Goal: Transaction & Acquisition: Purchase product/service

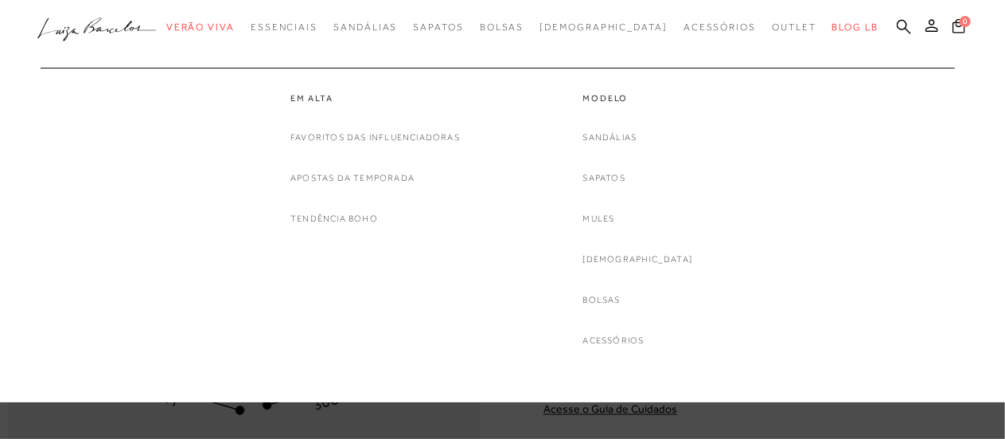
scroll to position [1035, 0]
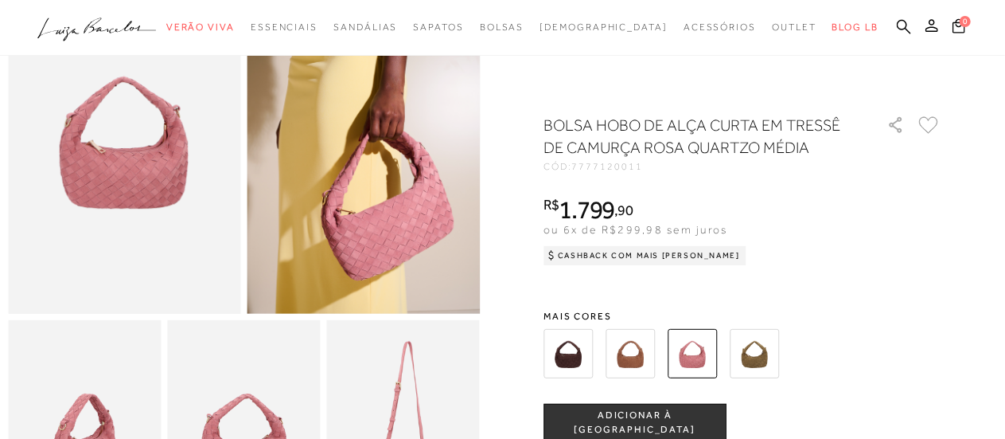
scroll to position [80, 0]
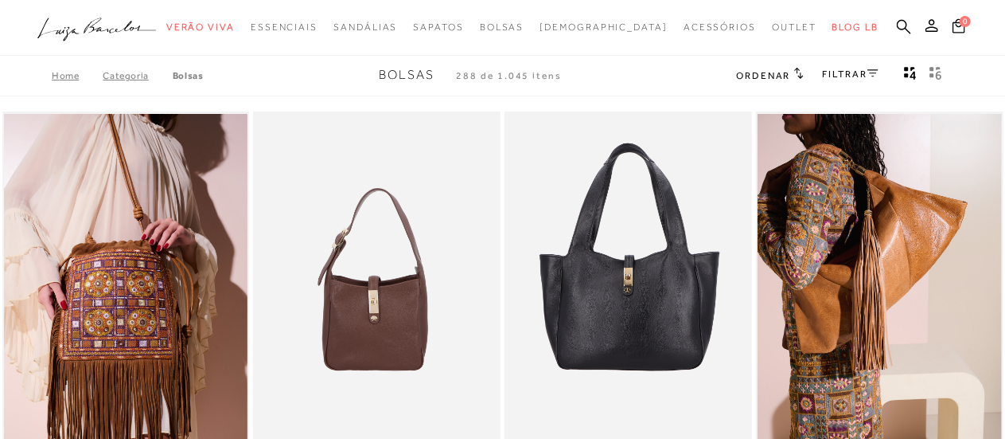
click at [904, 15] on ul ".a{fill-rule:evenodd;} Verão Viva Em alta Favoritos das Influenciadoras Apostas…" at bounding box center [490, 27] width 906 height 29
click at [899, 25] on icon at bounding box center [904, 26] width 14 height 14
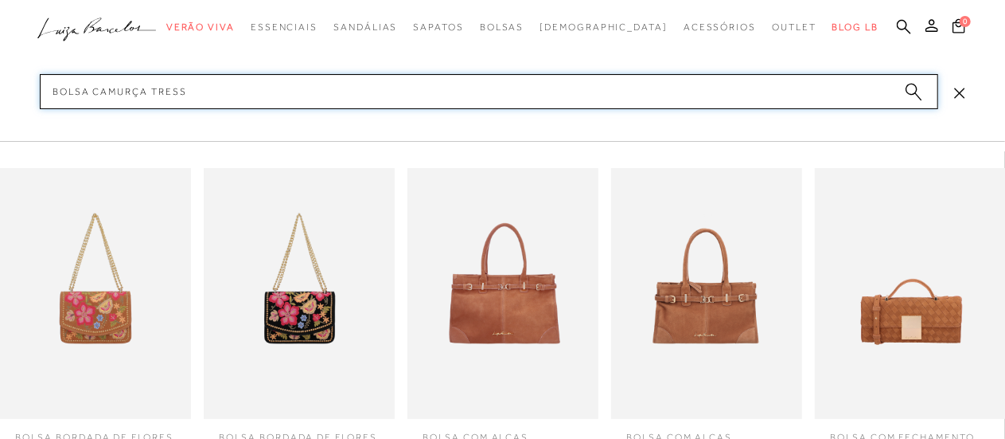
type input "bolsa camurça tressê"
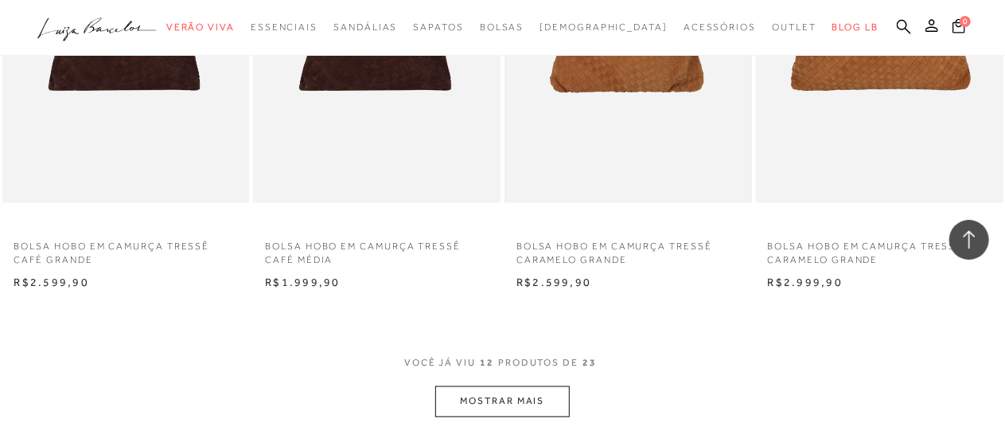
scroll to position [1433, 0]
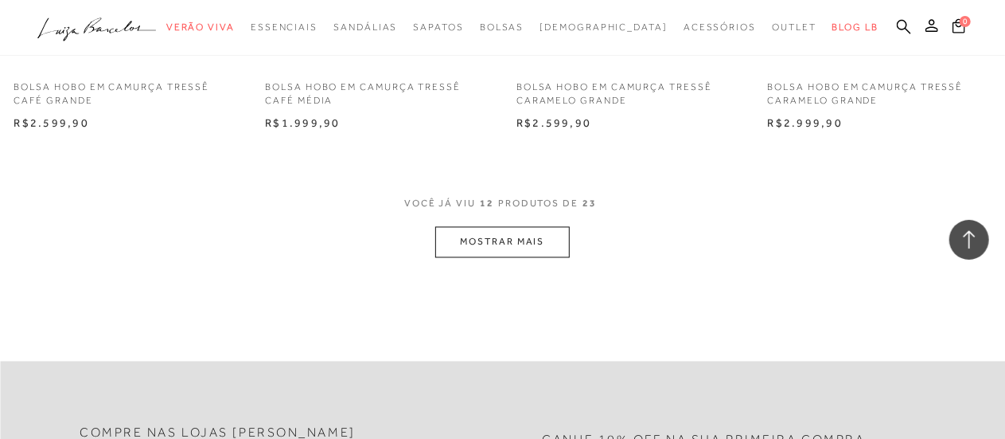
click at [524, 242] on button "MOSTRAR MAIS" at bounding box center [502, 242] width 134 height 31
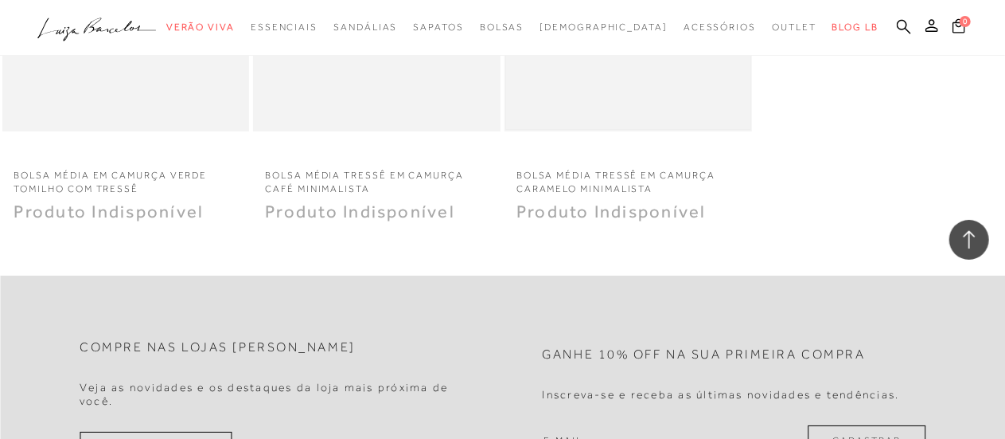
scroll to position [2574, 0]
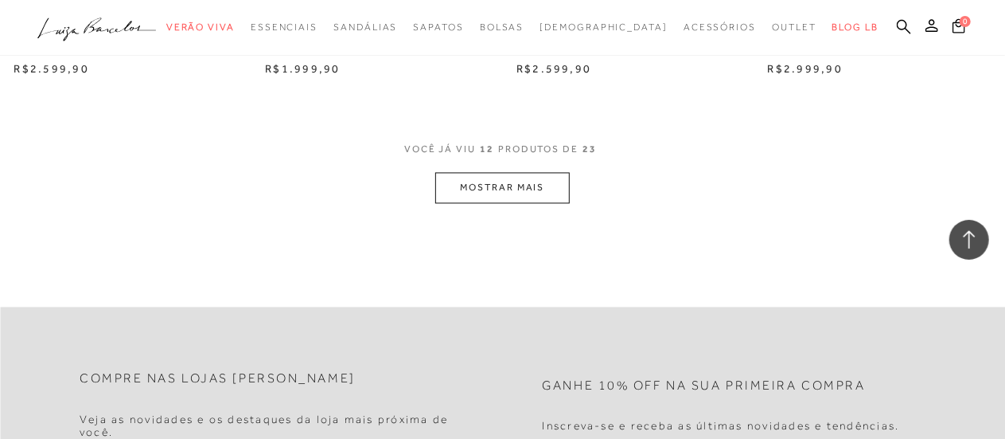
scroll to position [1512, 0]
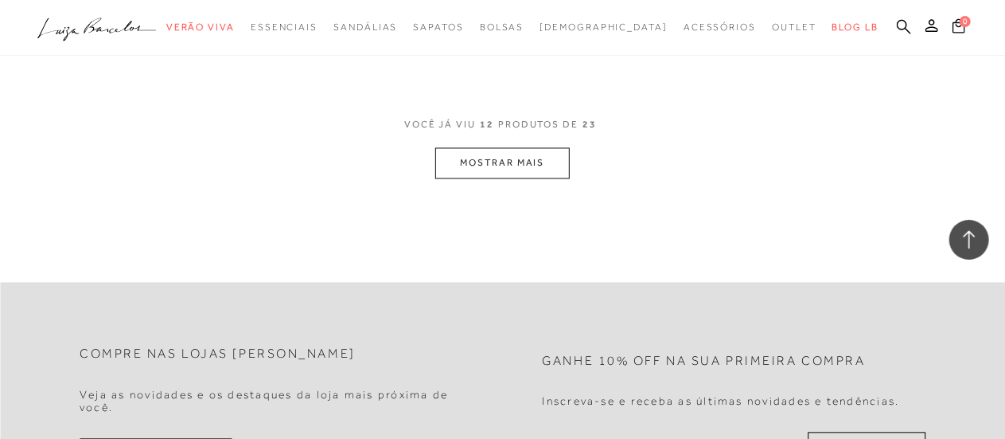
click at [505, 156] on button "MOSTRAR MAIS" at bounding box center [502, 162] width 134 height 31
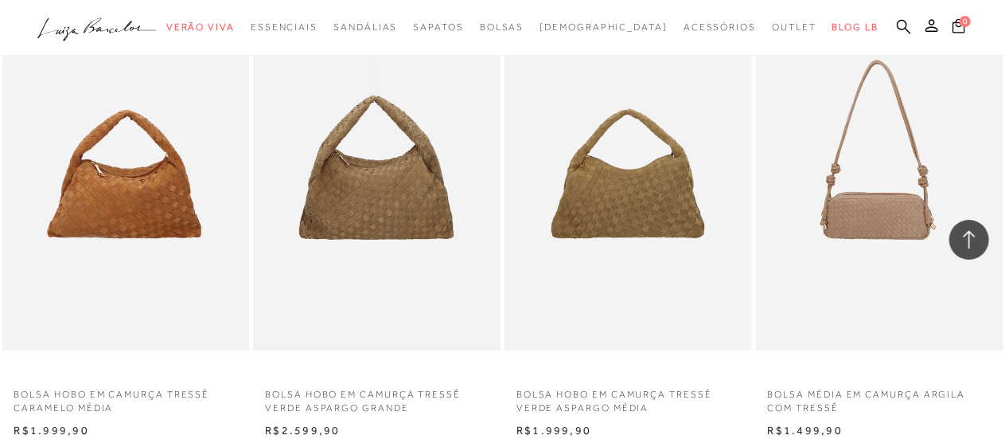
scroll to position [1671, 0]
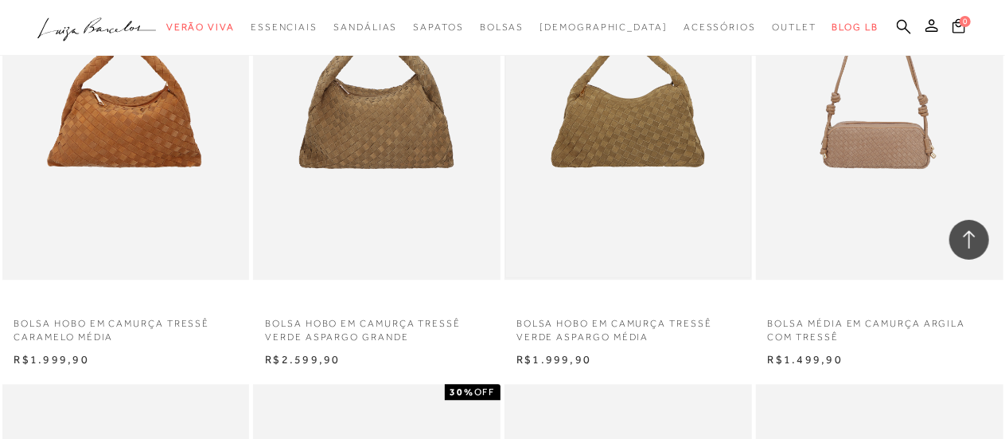
click at [589, 148] on img at bounding box center [628, 94] width 244 height 366
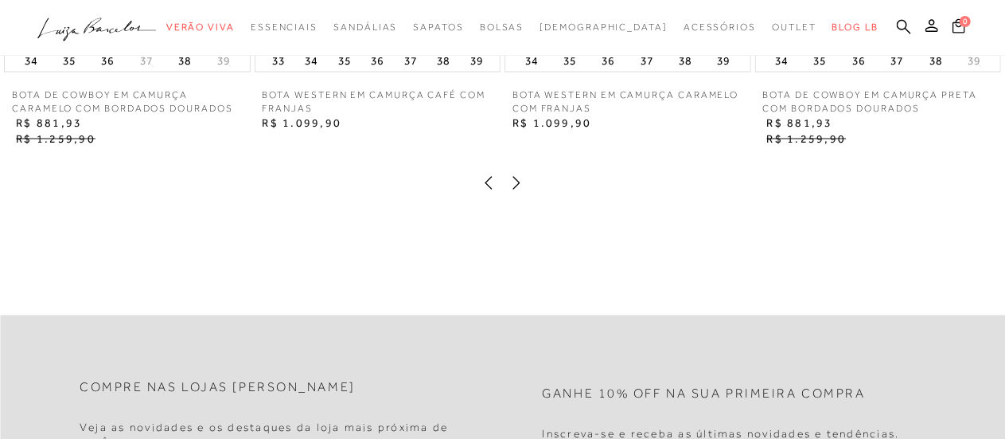
scroll to position [1194, 0]
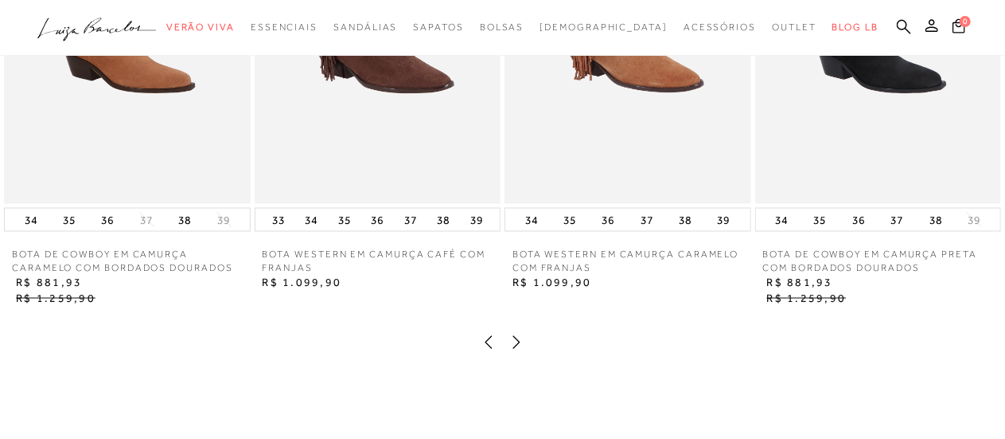
click at [497, 337] on div at bounding box center [502, 344] width 973 height 21
click at [484, 337] on icon at bounding box center [489, 342] width 16 height 16
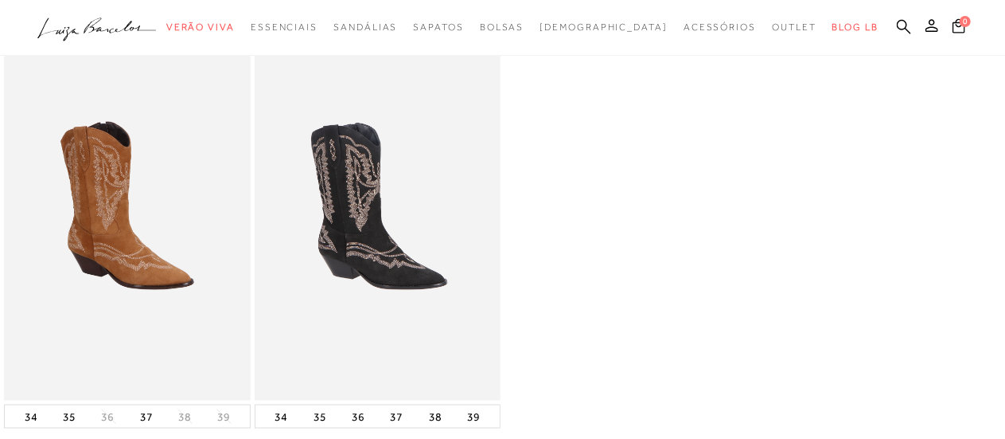
scroll to position [1114, 0]
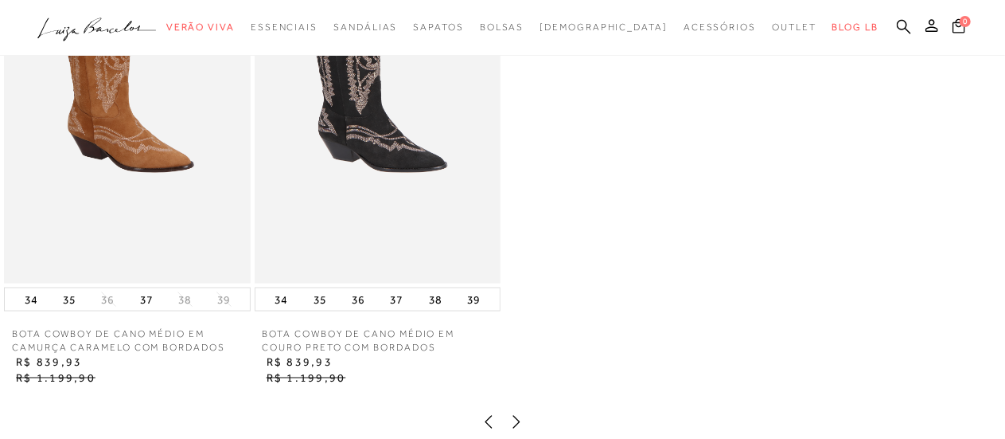
click at [488, 418] on icon at bounding box center [488, 421] width 7 height 13
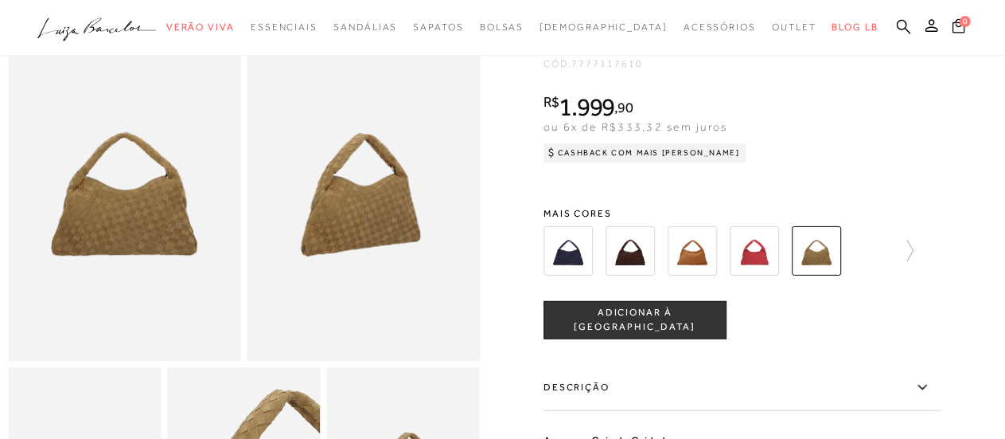
scroll to position [0, 0]
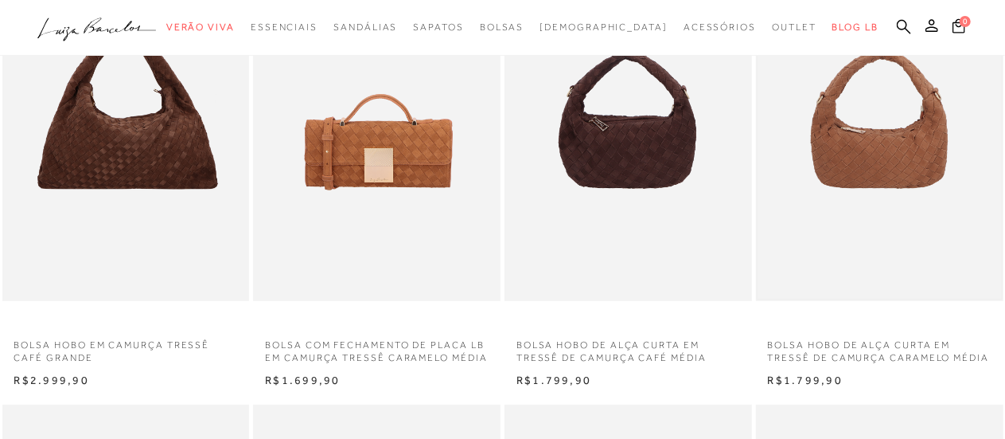
scroll to position [239, 0]
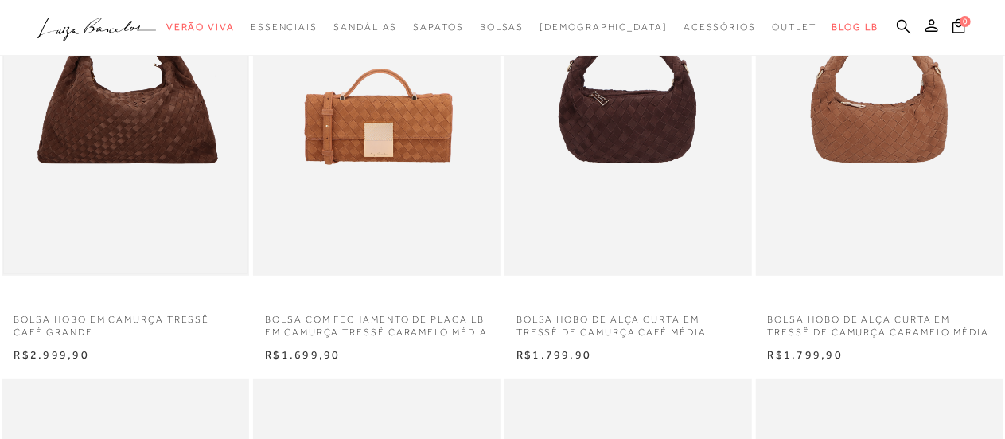
click at [173, 165] on img at bounding box center [126, 90] width 244 height 366
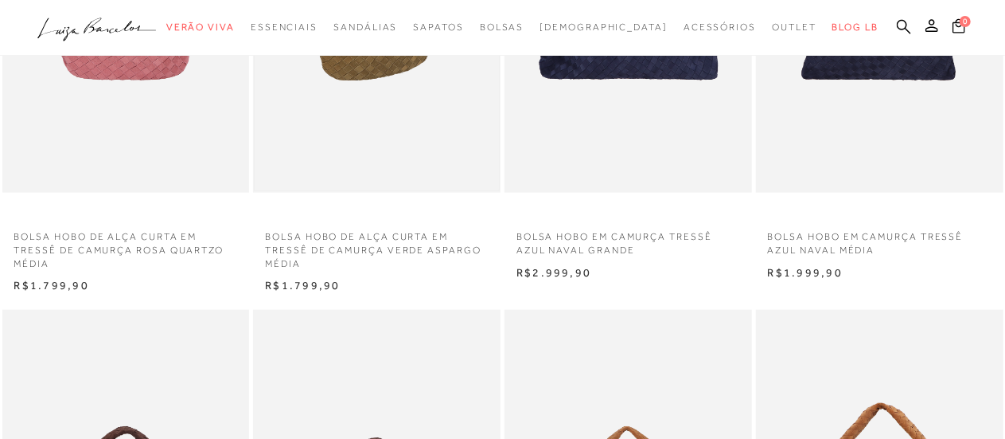
scroll to position [557, 0]
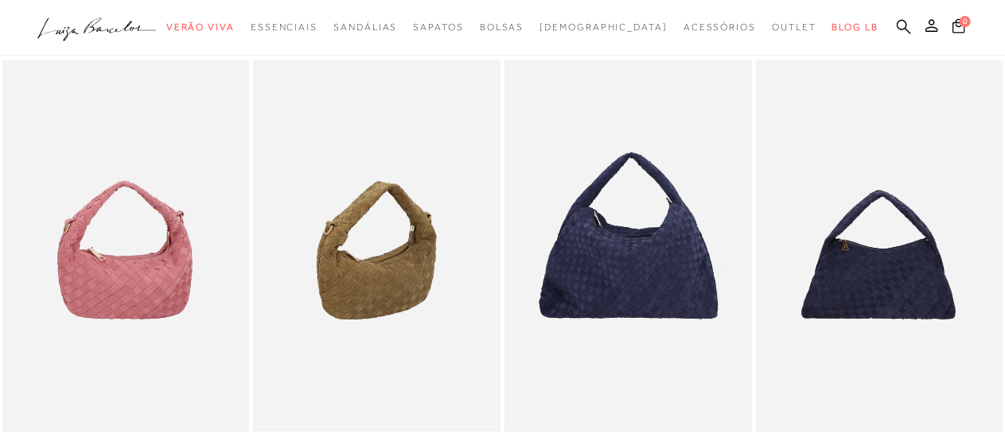
click at [398, 248] on img at bounding box center [377, 246] width 244 height 366
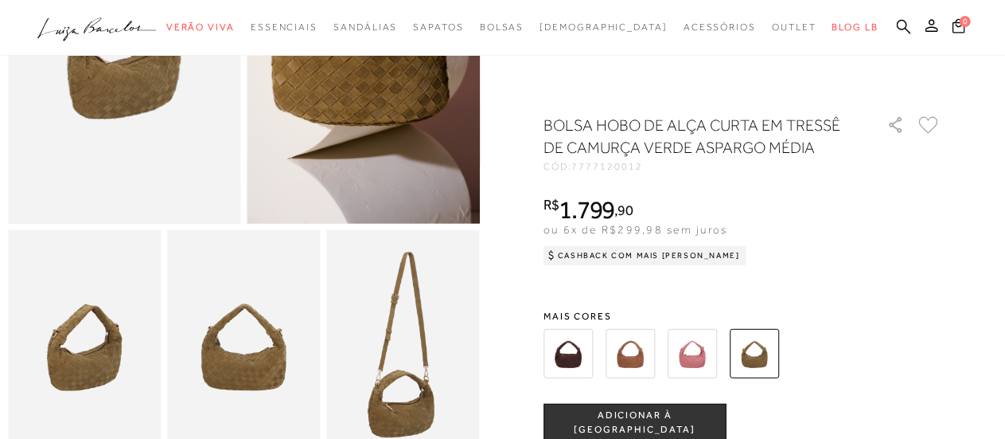
scroll to position [557, 0]
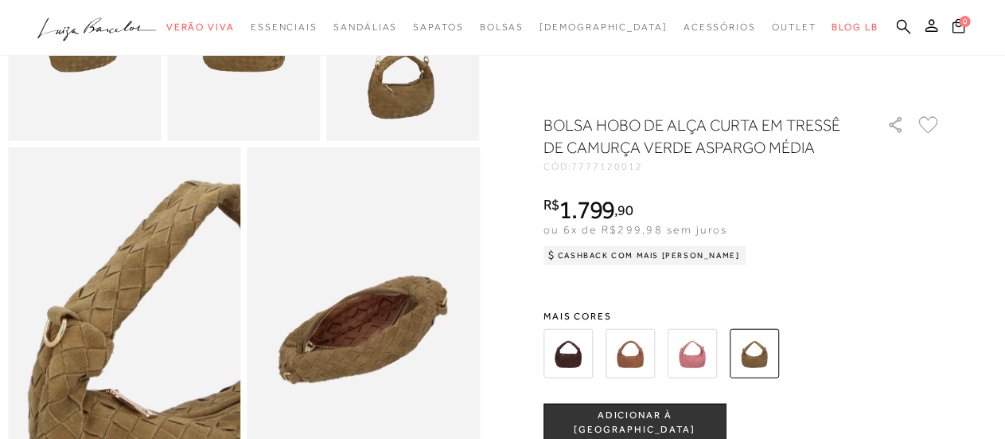
click at [627, 421] on span "ADICIONAR À [GEOGRAPHIC_DATA]" at bounding box center [634, 422] width 181 height 28
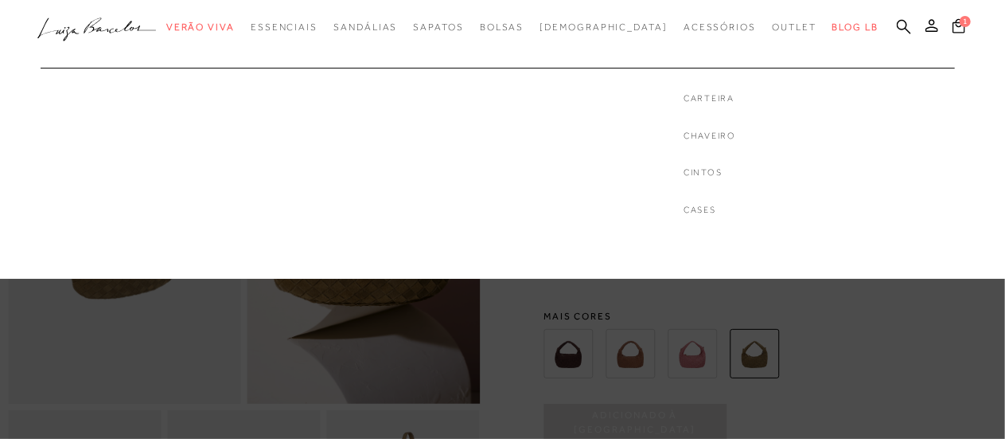
scroll to position [0, 0]
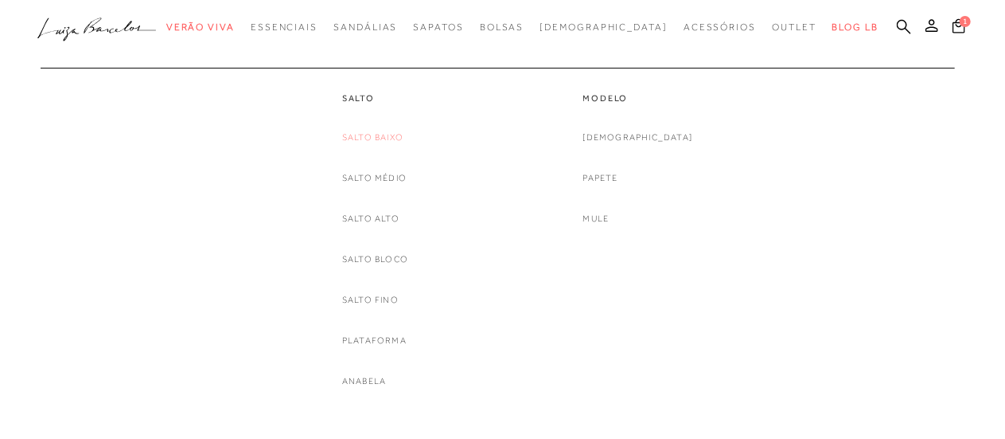
click at [384, 142] on link "Salto Baixo" at bounding box center [372, 137] width 61 height 17
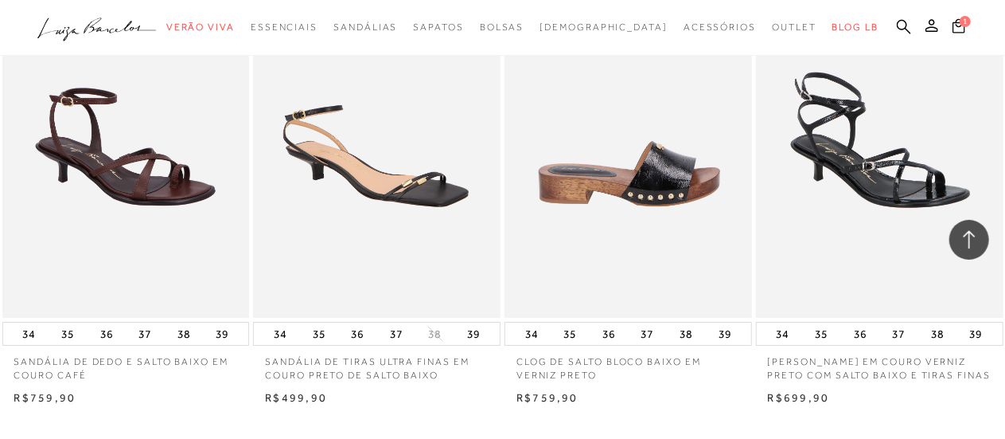
scroll to position [2785, 0]
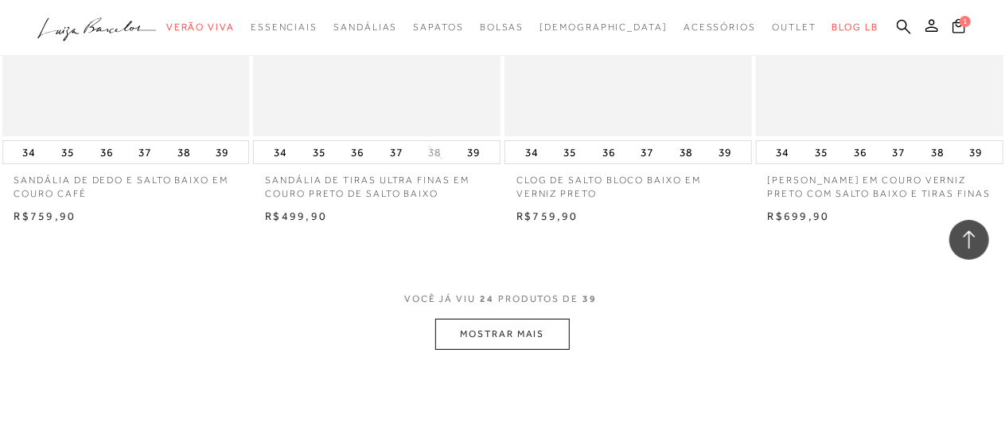
click at [489, 327] on button "MOSTRAR MAIS" at bounding box center [502, 333] width 134 height 31
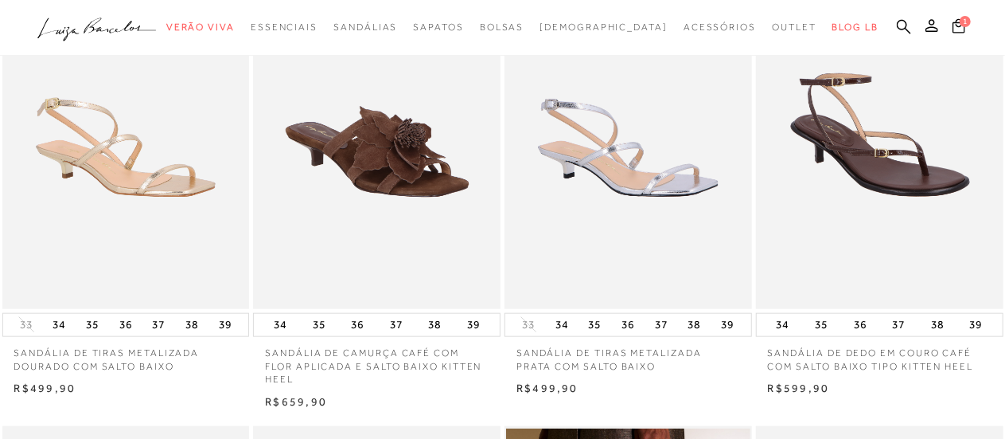
scroll to position [637, 0]
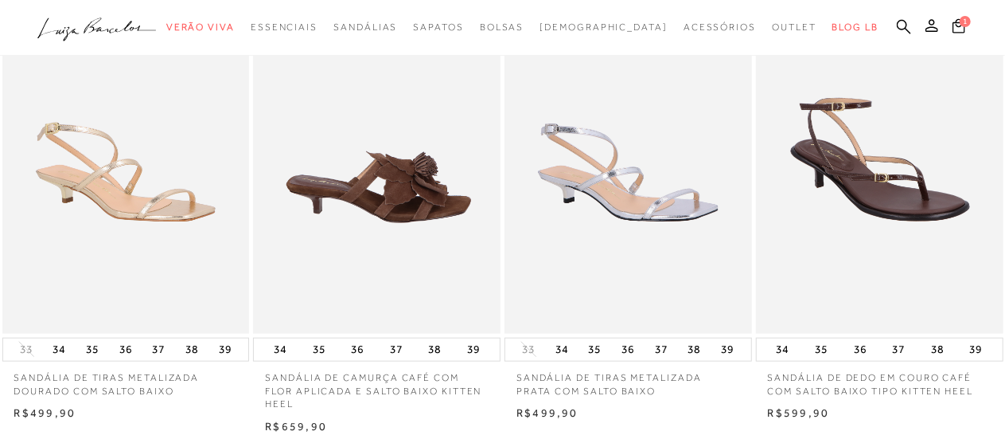
click at [406, 213] on img at bounding box center [378, 148] width 246 height 371
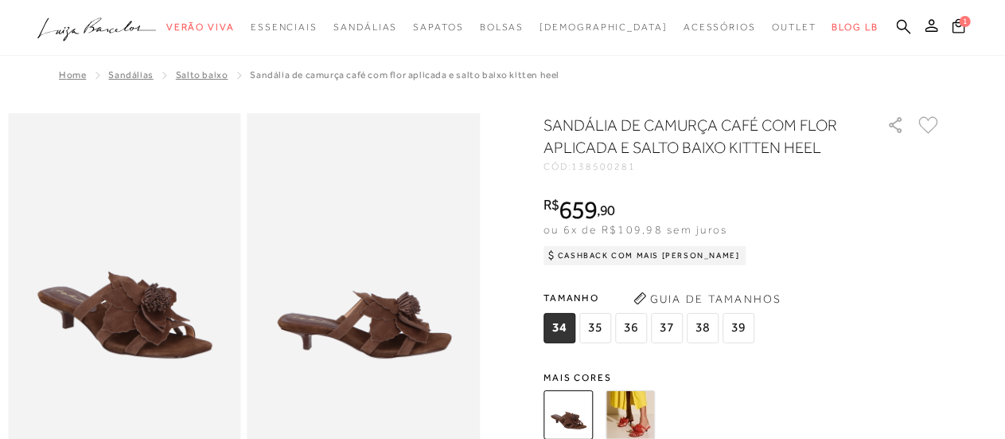
click at [654, 415] on img at bounding box center [630, 414] width 49 height 49
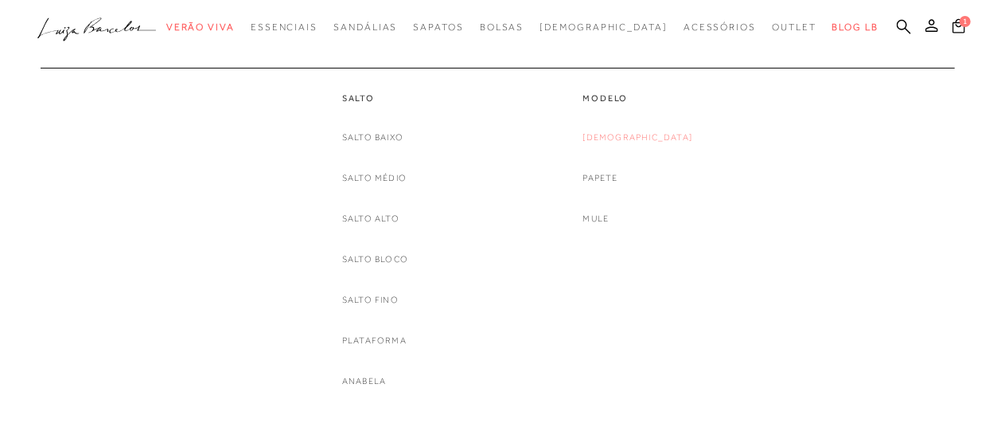
click at [645, 130] on link "[DEMOGRAPHIC_DATA]" at bounding box center [638, 137] width 110 height 17
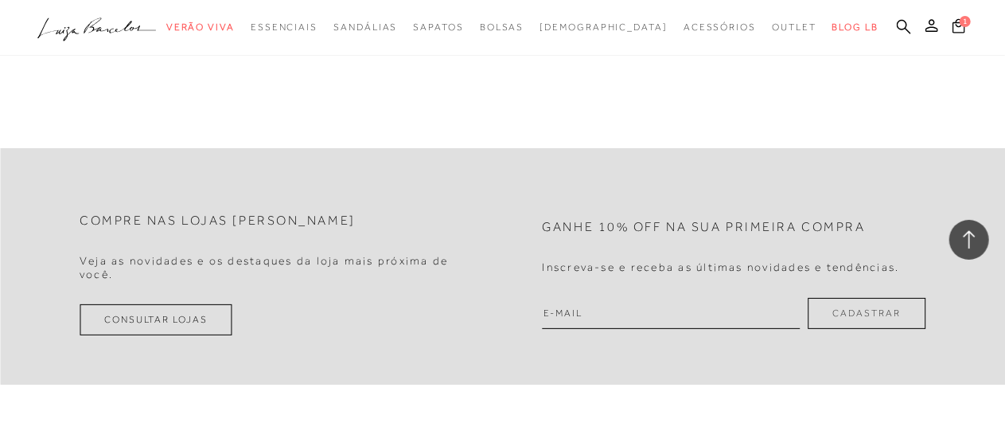
scroll to position [2945, 0]
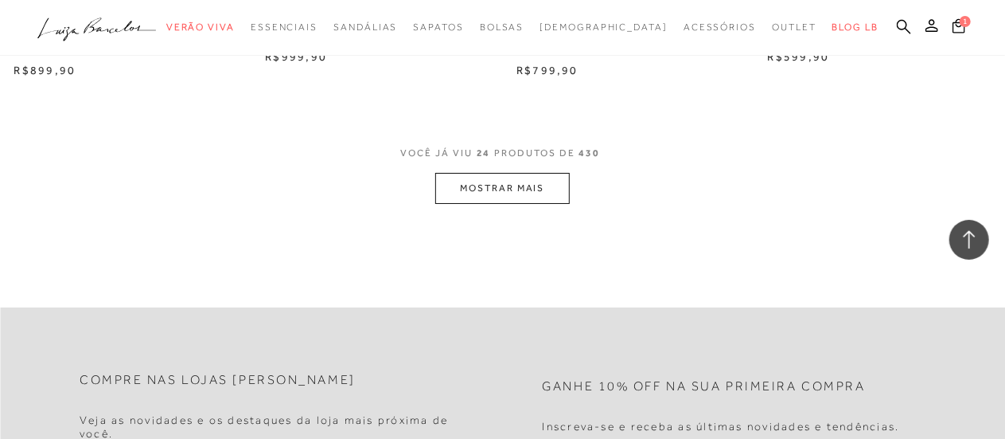
click at [498, 184] on button "MOSTRAR MAIS" at bounding box center [502, 188] width 134 height 31
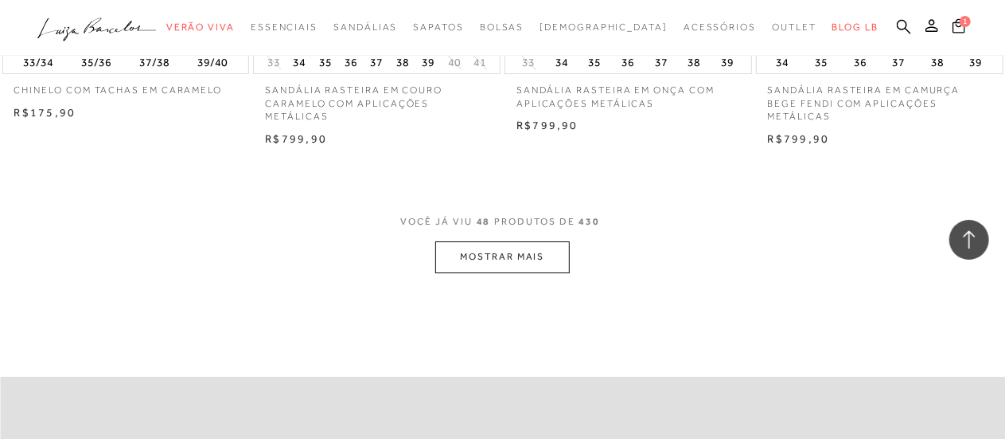
scroll to position [5889, 0]
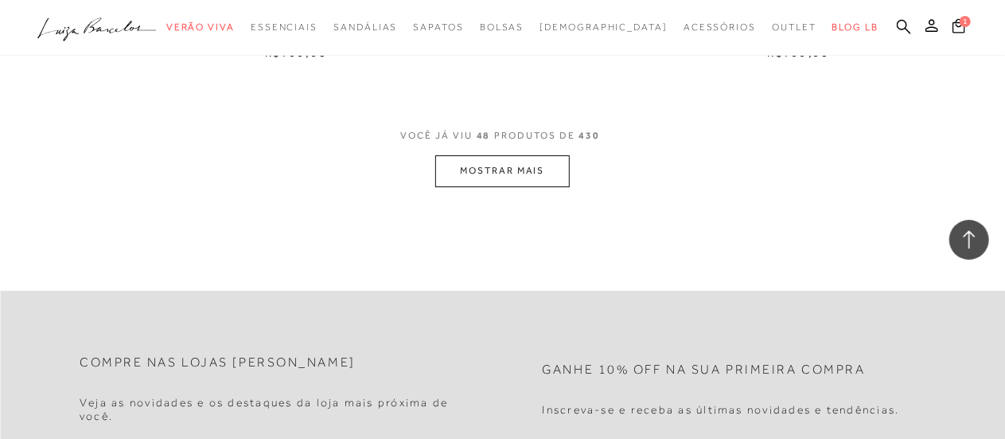
click at [509, 176] on button "MOSTRAR MAIS" at bounding box center [502, 170] width 134 height 31
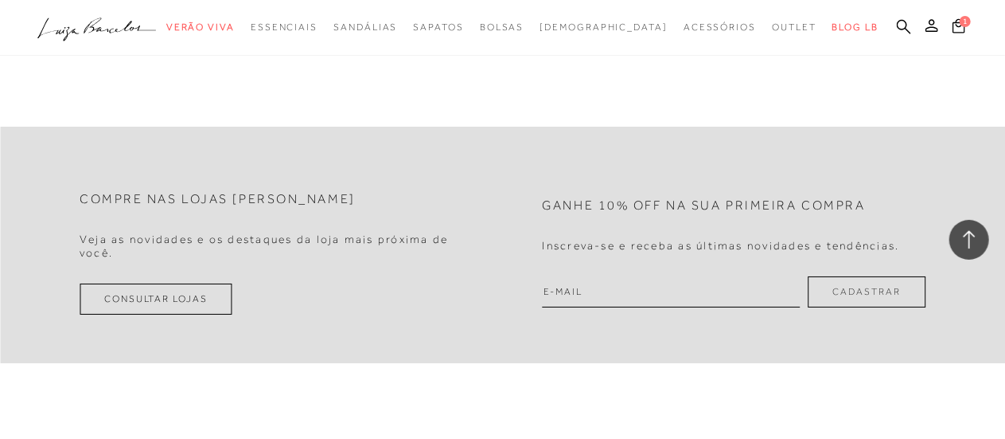
scroll to position [8754, 0]
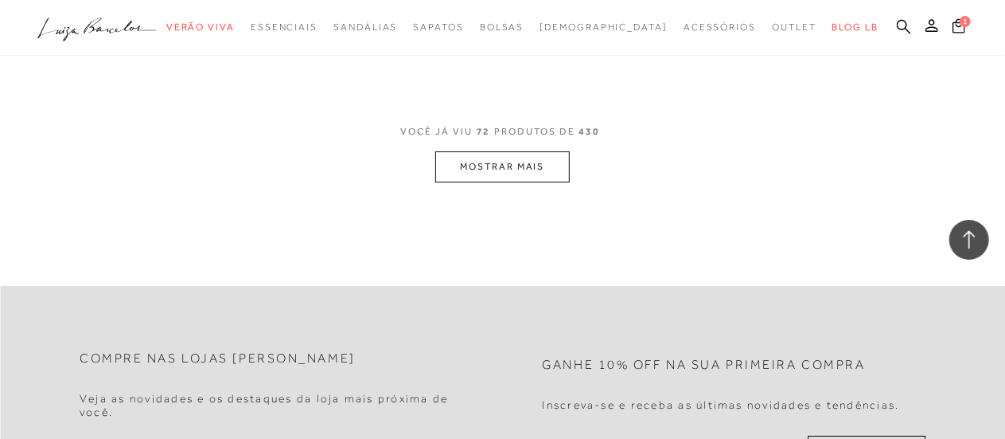
click at [511, 160] on button "MOSTRAR MAIS" at bounding box center [502, 166] width 134 height 31
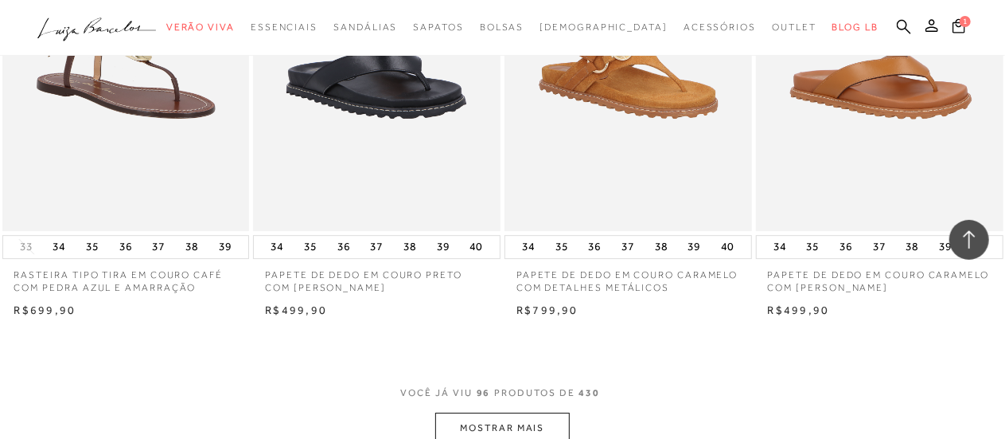
scroll to position [11540, 0]
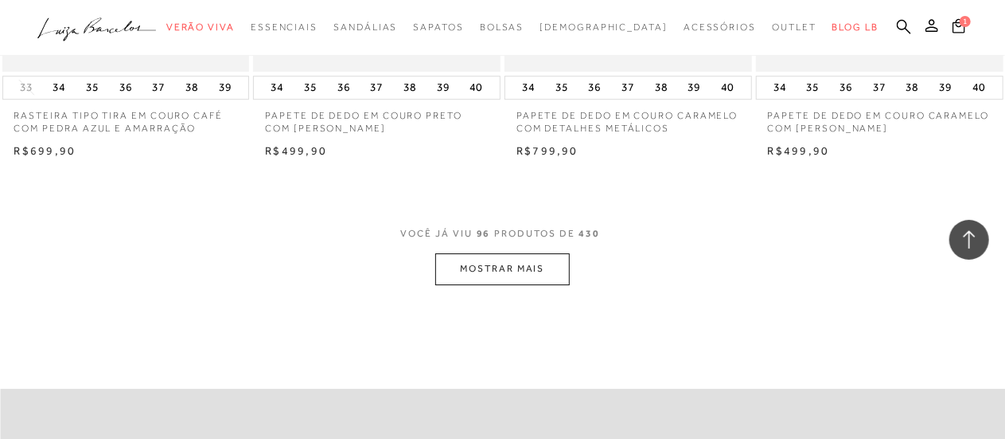
click at [524, 265] on button "MOSTRAR MAIS" at bounding box center [502, 268] width 134 height 31
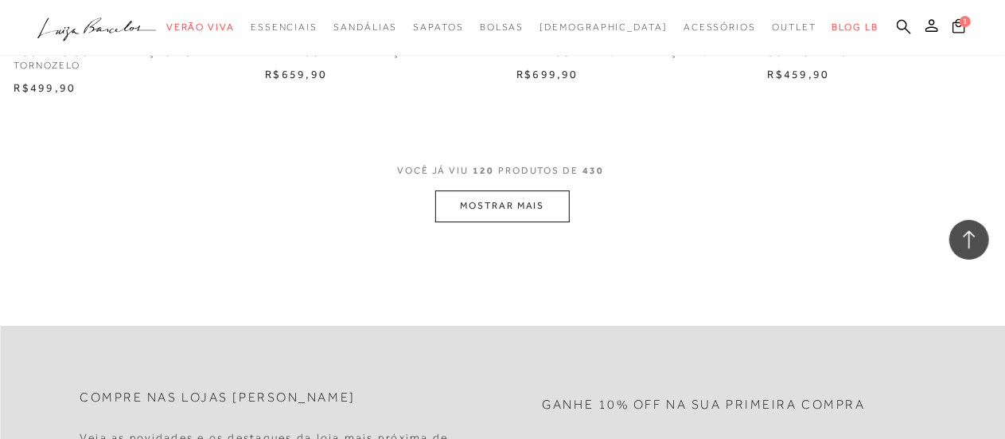
scroll to position [14564, 0]
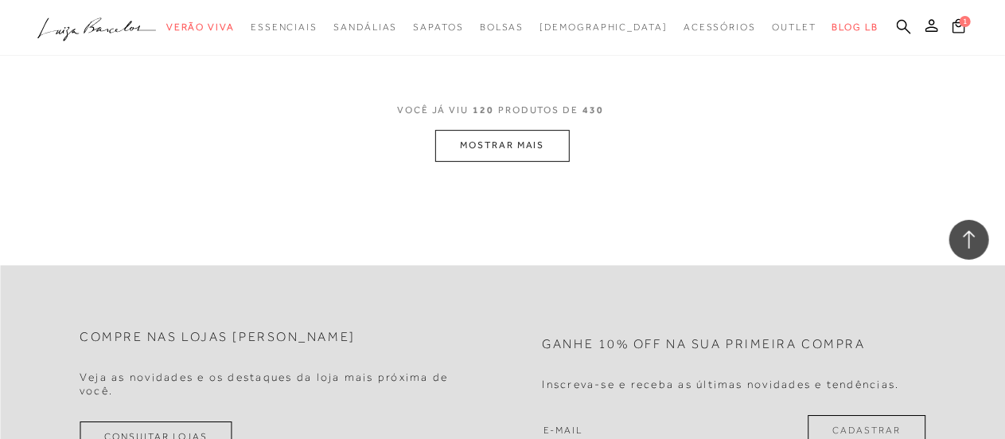
click at [518, 152] on button "MOSTRAR MAIS" at bounding box center [502, 145] width 134 height 31
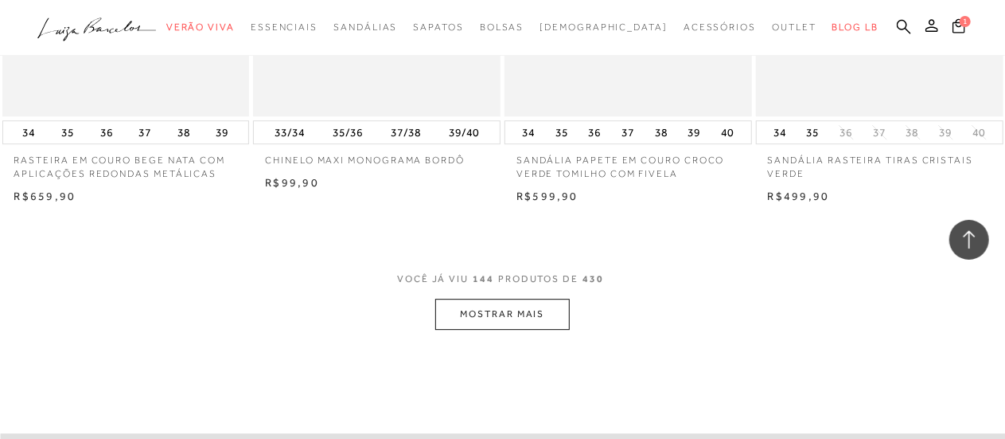
scroll to position [17509, 0]
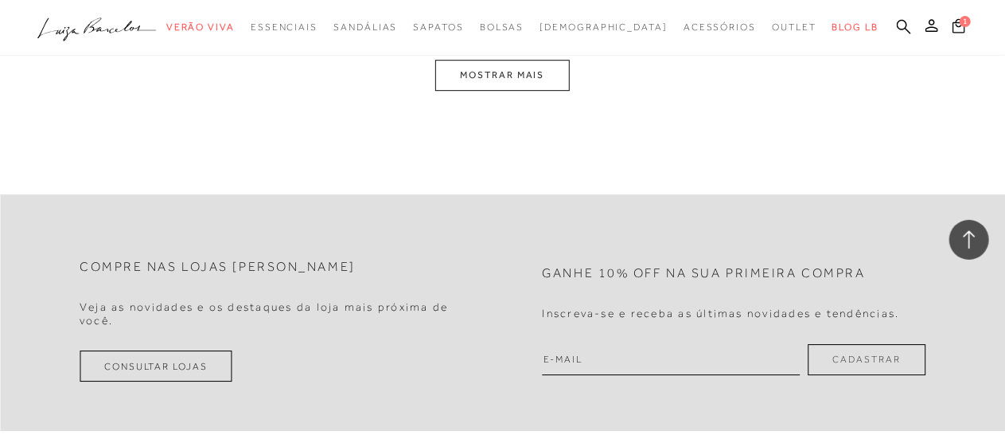
click at [523, 85] on button "MOSTRAR MAIS" at bounding box center [502, 75] width 134 height 31
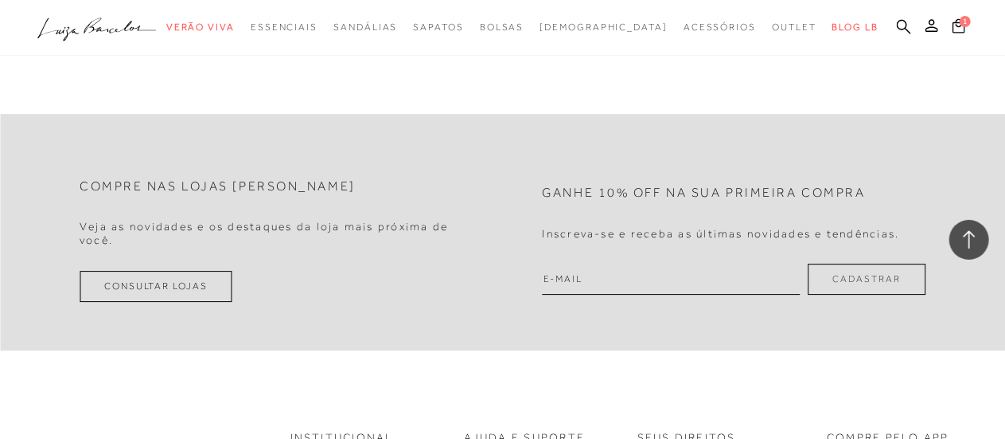
scroll to position [20175, 0]
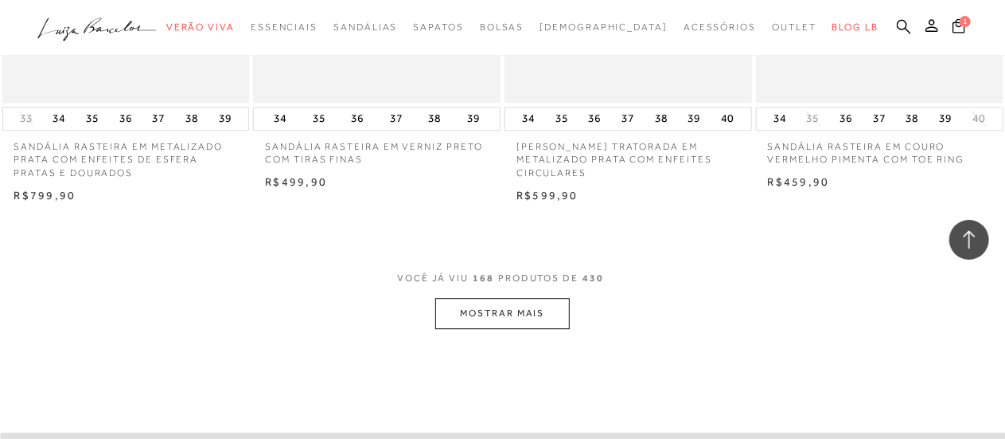
click at [506, 311] on button "MOSTRAR MAIS" at bounding box center [502, 313] width 134 height 31
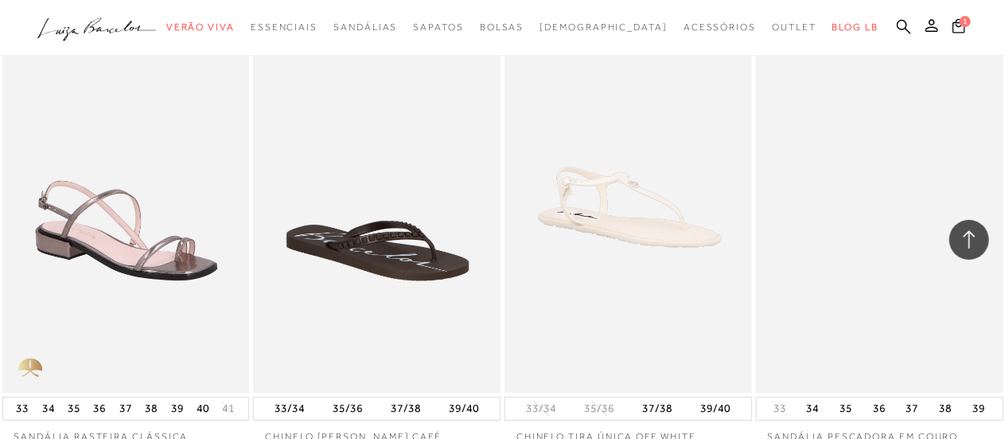
scroll to position [20891, 0]
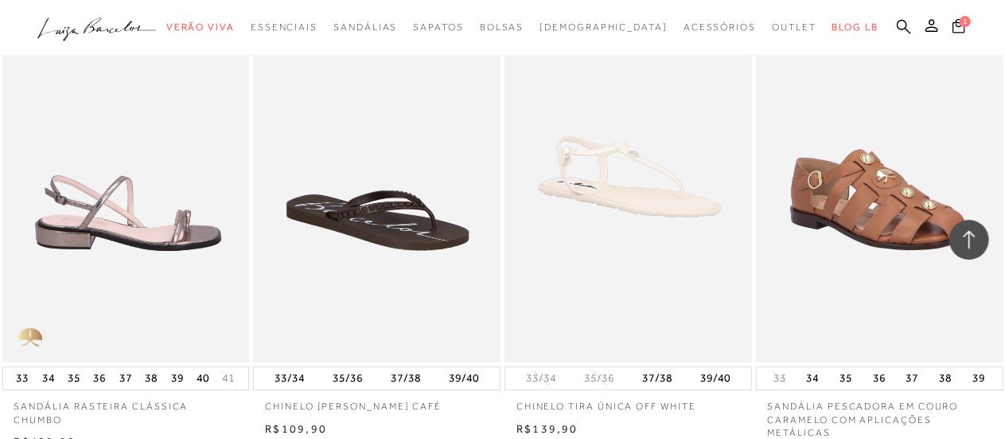
click at [193, 235] on img at bounding box center [127, 176] width 246 height 371
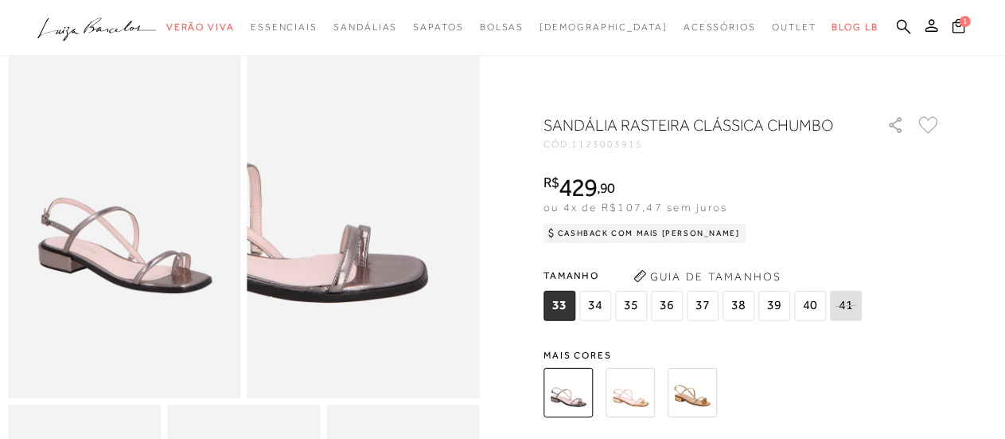
scroll to position [80, 0]
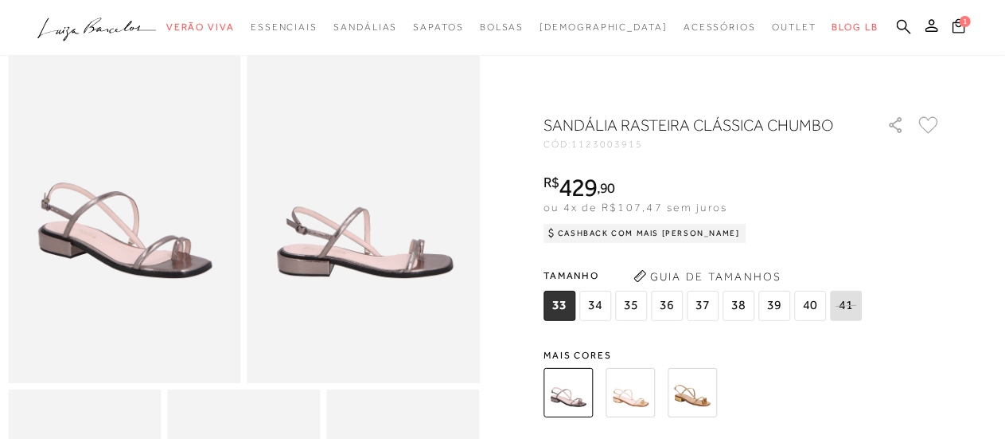
click at [603, 303] on span "34" at bounding box center [595, 305] width 32 height 30
click at [637, 394] on img at bounding box center [630, 392] width 49 height 49
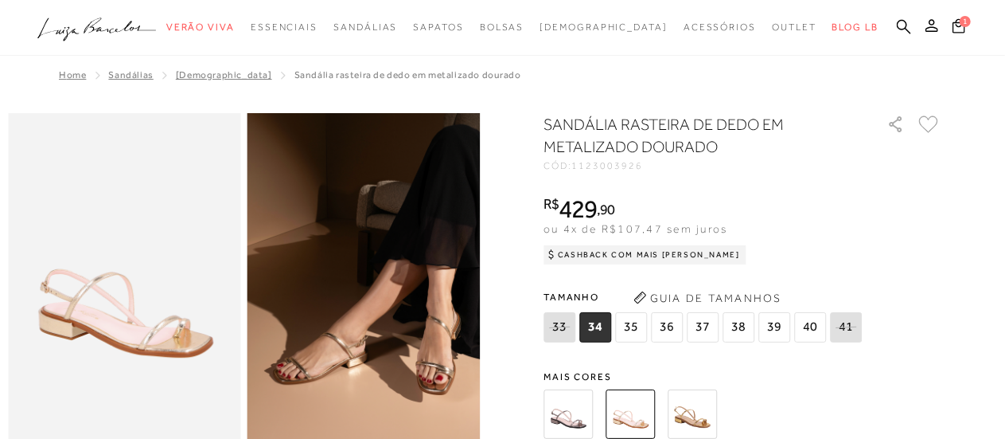
click at [697, 407] on img at bounding box center [692, 413] width 49 height 49
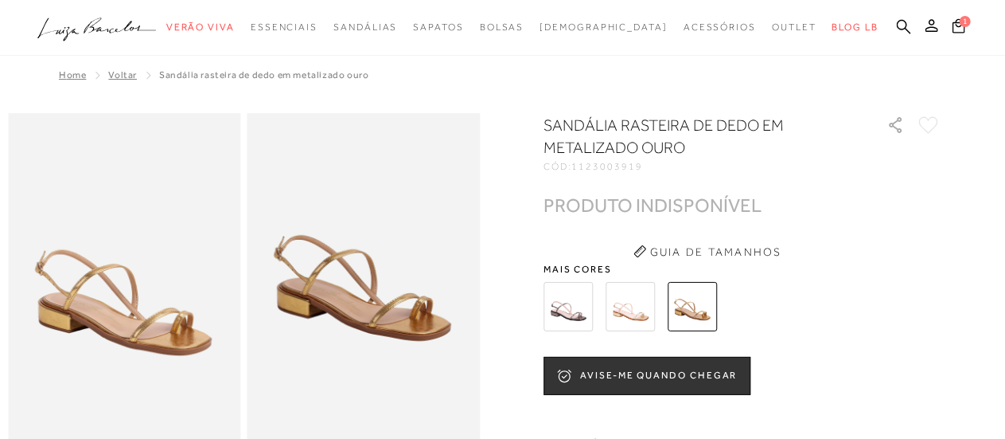
click at [575, 310] on img at bounding box center [568, 306] width 49 height 49
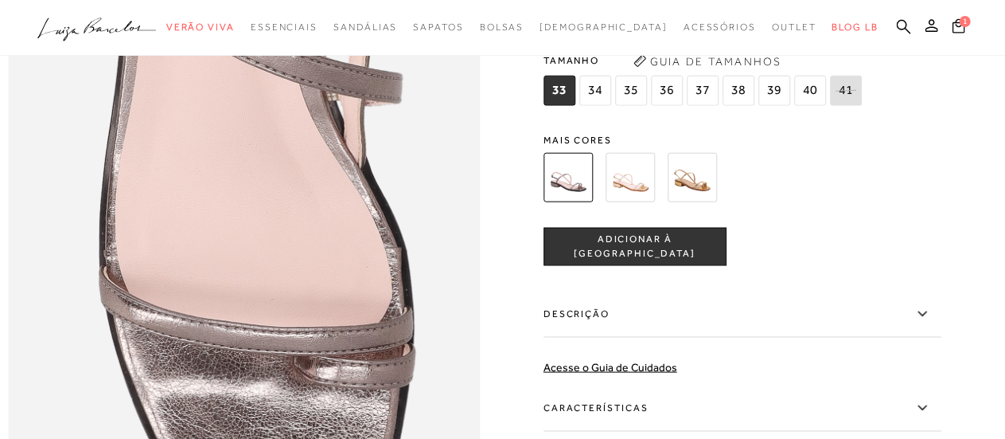
scroll to position [716, 0]
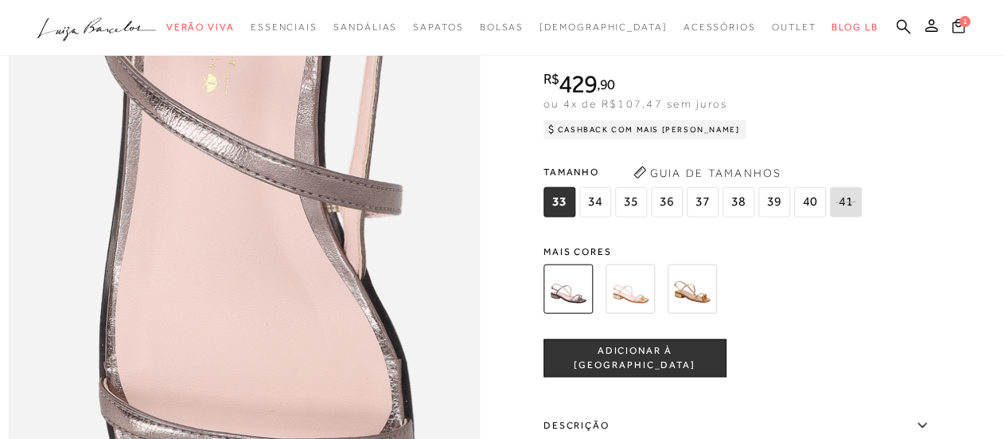
click at [606, 217] on span "34" at bounding box center [595, 202] width 32 height 30
click at [656, 372] on span "ADICIONAR À [GEOGRAPHIC_DATA]" at bounding box center [634, 358] width 181 height 28
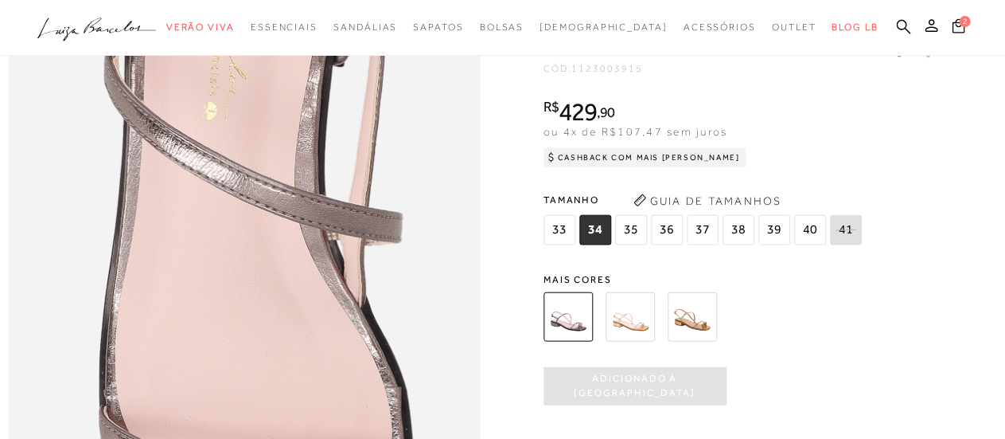
scroll to position [637, 0]
